Goal: Task Accomplishment & Management: Use online tool/utility

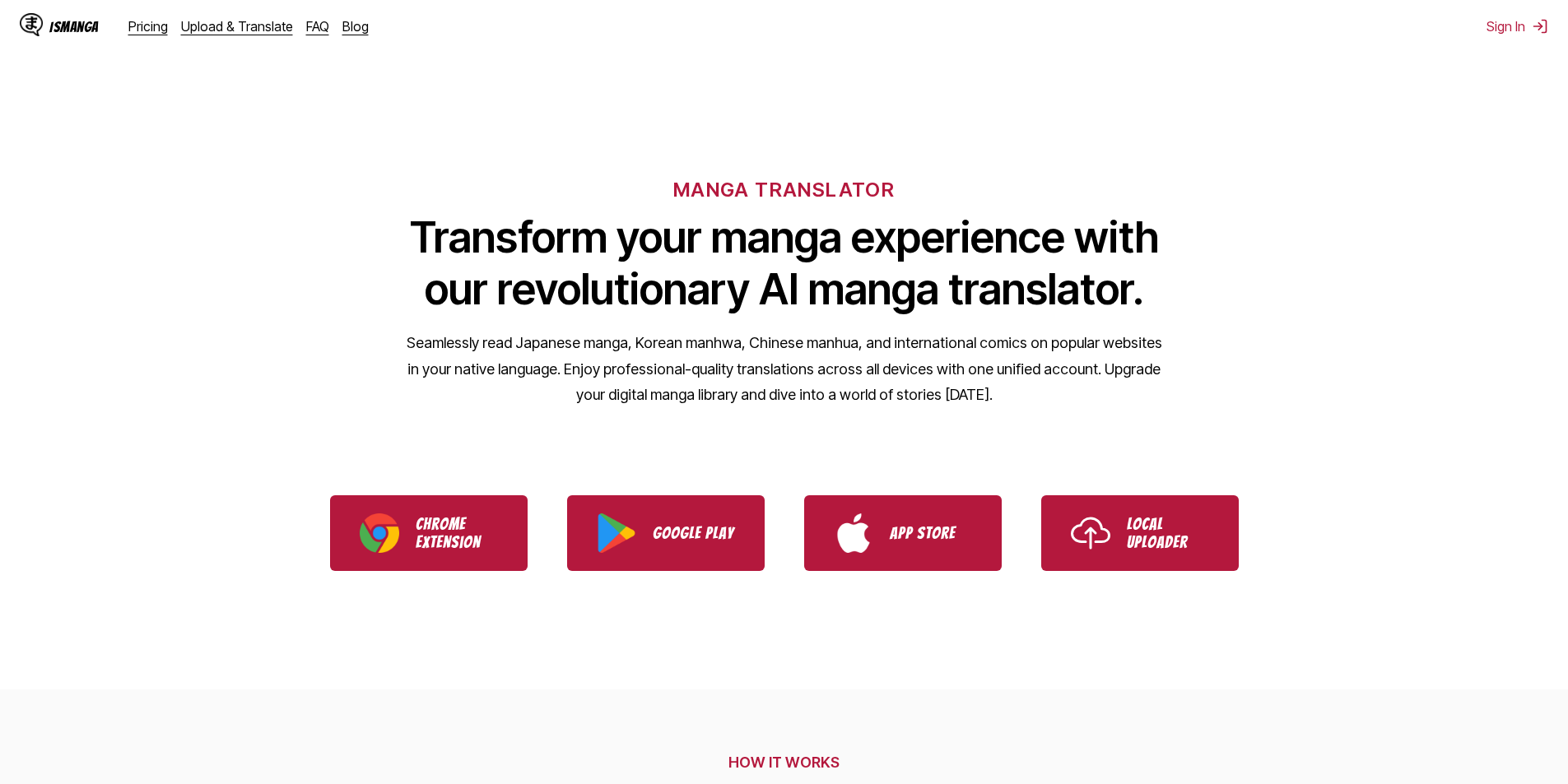
click at [1102, 514] on img "Use IsManga Local Uploader" at bounding box center [1091, 533] width 39 height 39
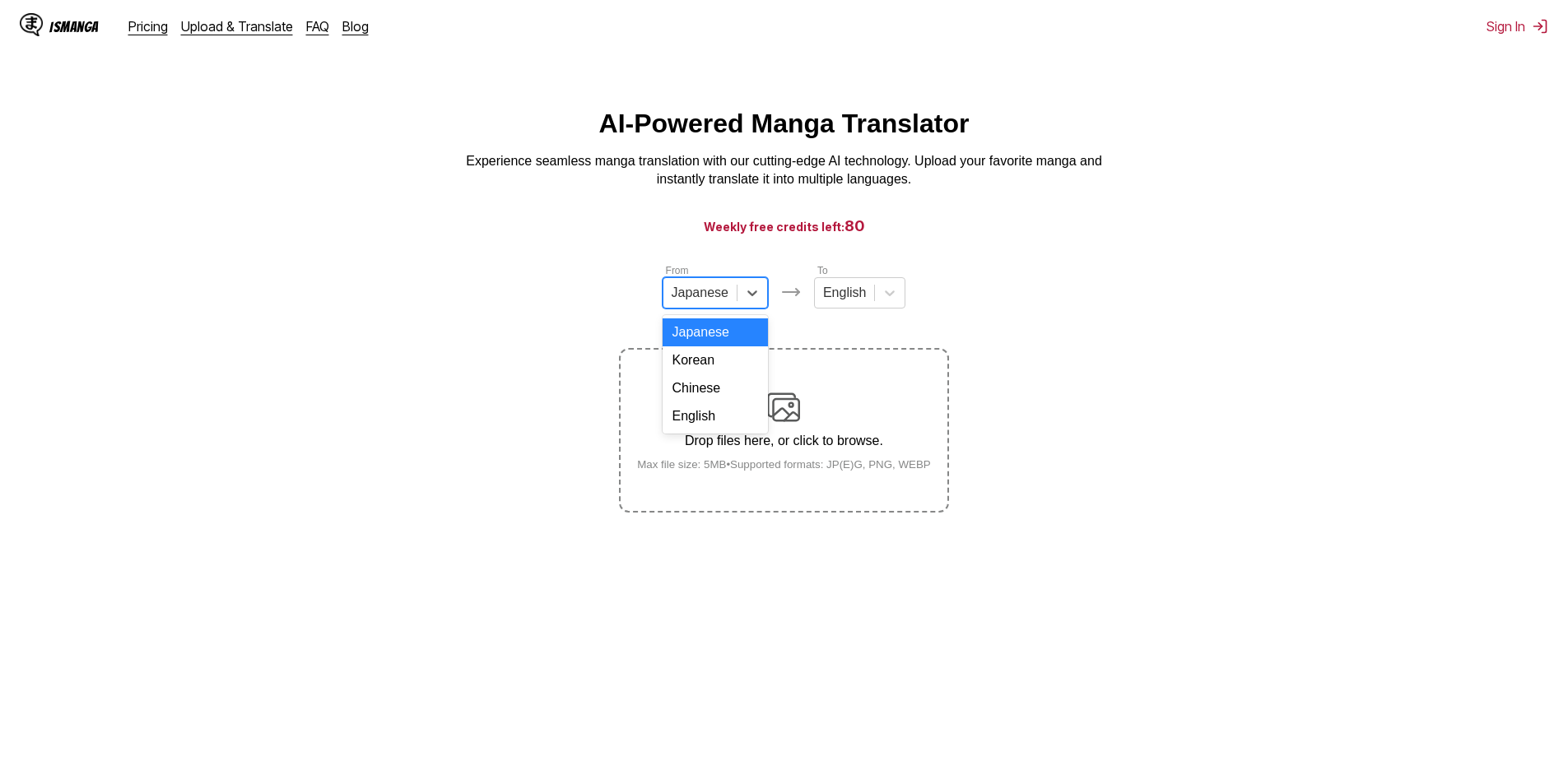
click at [746, 293] on icon at bounding box center [752, 293] width 16 height 16
click at [983, 293] on section "From 4 results available. Use Up and Down to choose options, press Enter to sel…" at bounding box center [784, 388] width 1542 height 250
